Goal: Task Accomplishment & Management: Manage account settings

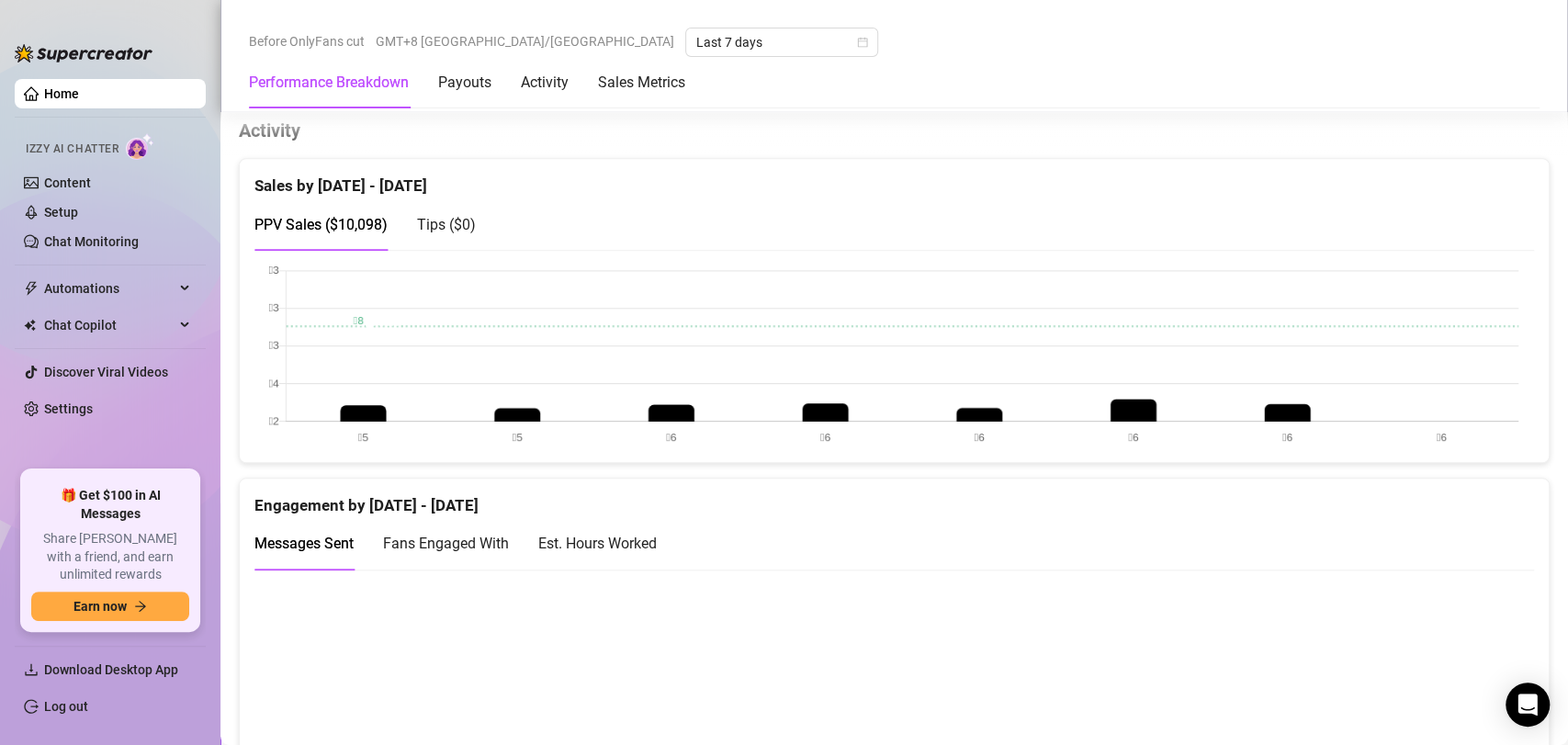
scroll to position [876, 0]
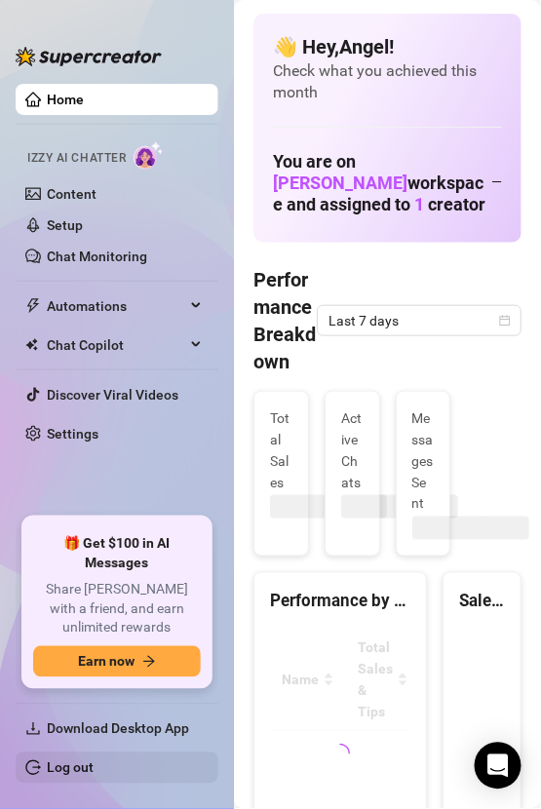
click at [94, 770] on link "Log out" at bounding box center [70, 768] width 47 height 16
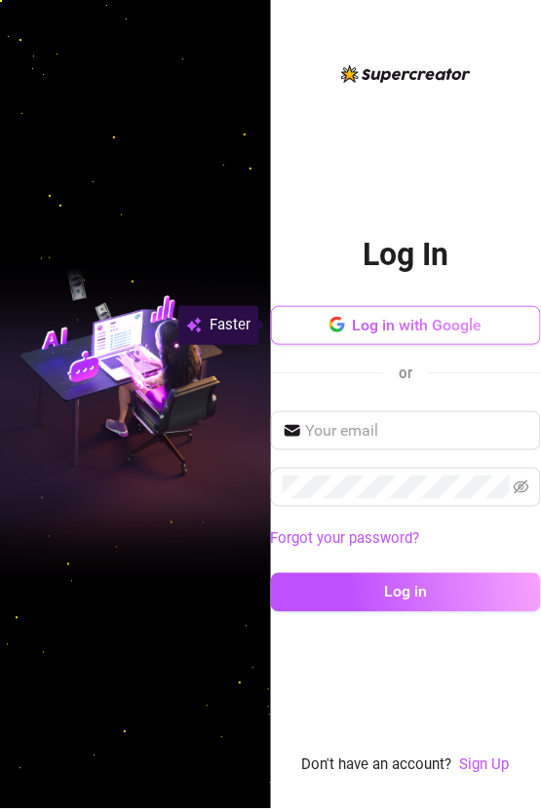
click at [435, 327] on span "Log in with Google" at bounding box center [418, 325] width 130 height 19
click at [442, 327] on span "Log in with Google" at bounding box center [418, 325] width 130 height 19
